Goal: Information Seeking & Learning: Learn about a topic

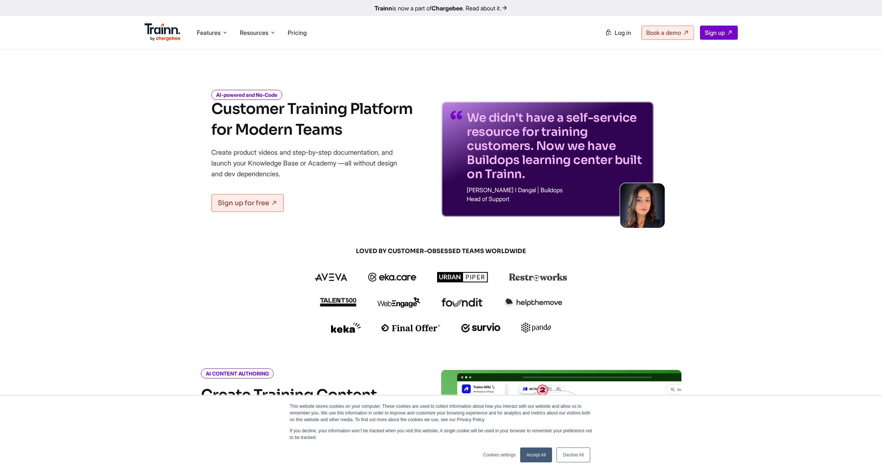
click at [610, 35] on link "Log in" at bounding box center [618, 32] width 35 height 13
drag, startPoint x: 730, startPoint y: 132, endPoint x: 639, endPoint y: 192, distance: 108.5
drag, startPoint x: 533, startPoint y: 455, endPoint x: 525, endPoint y: 451, distance: 8.8
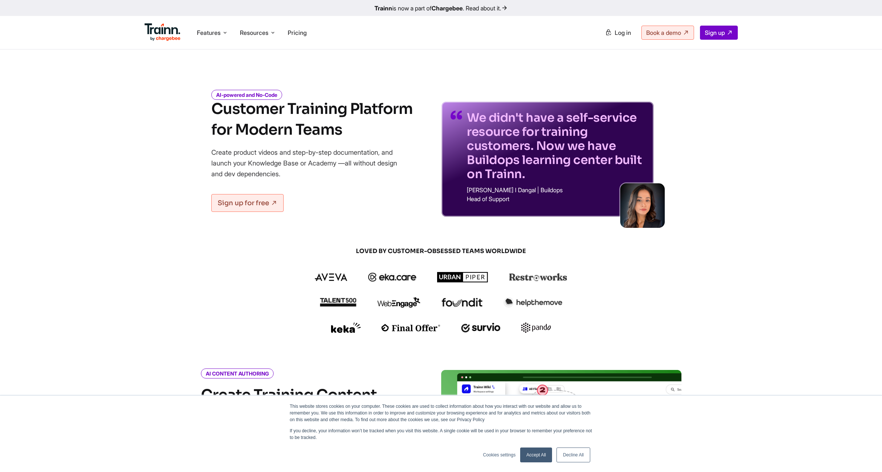
click at [532, 454] on link "Accept All" at bounding box center [536, 454] width 32 height 15
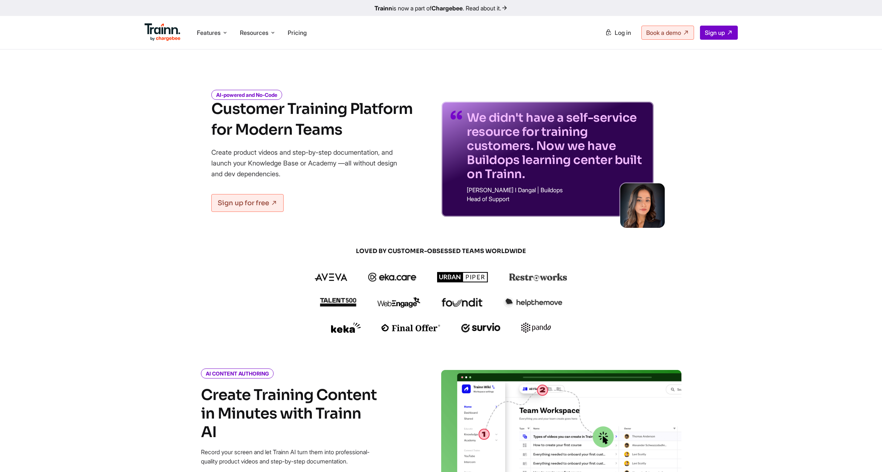
click at [618, 32] on span "Log in" at bounding box center [623, 32] width 16 height 7
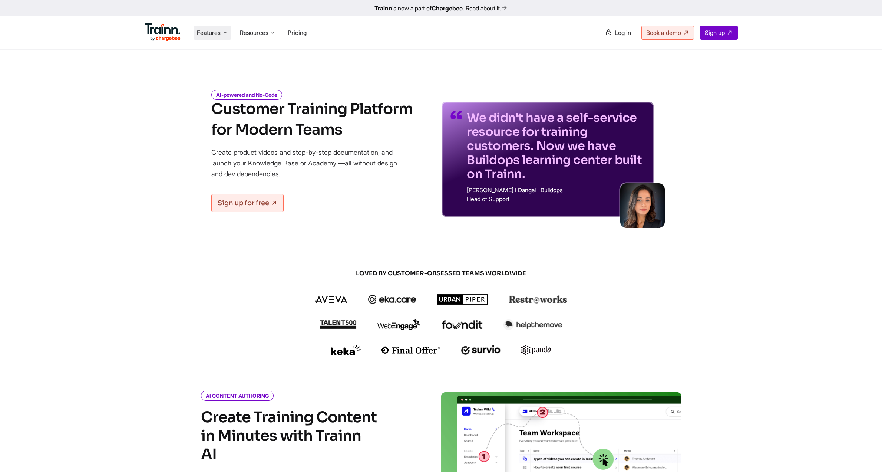
click at [217, 29] on span "Features" at bounding box center [209, 33] width 24 height 8
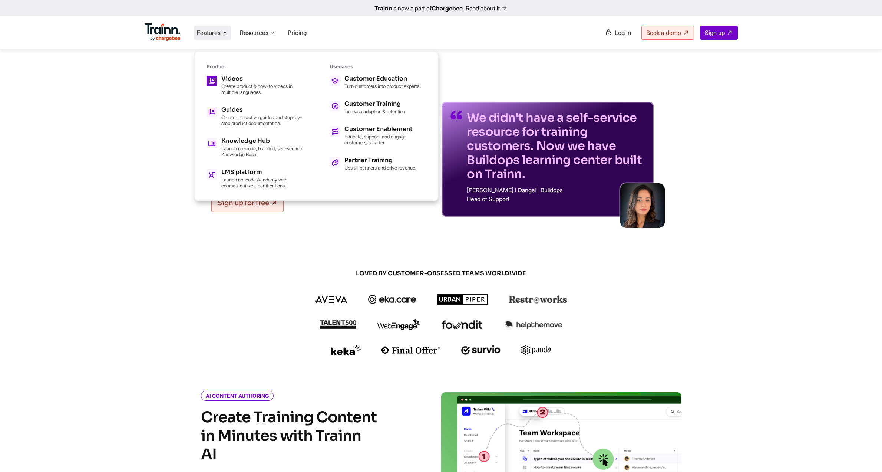
click at [234, 82] on h5 "Videos" at bounding box center [262, 79] width 82 height 6
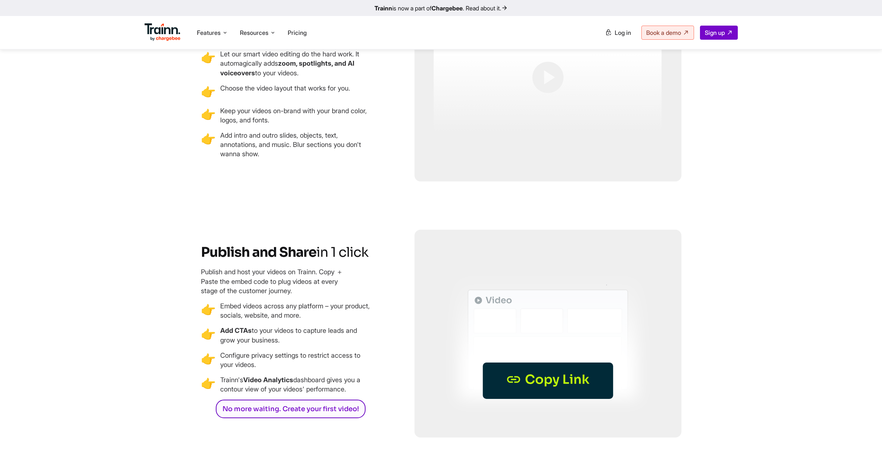
scroll to position [1994, 0]
